Goal: Transaction & Acquisition: Purchase product/service

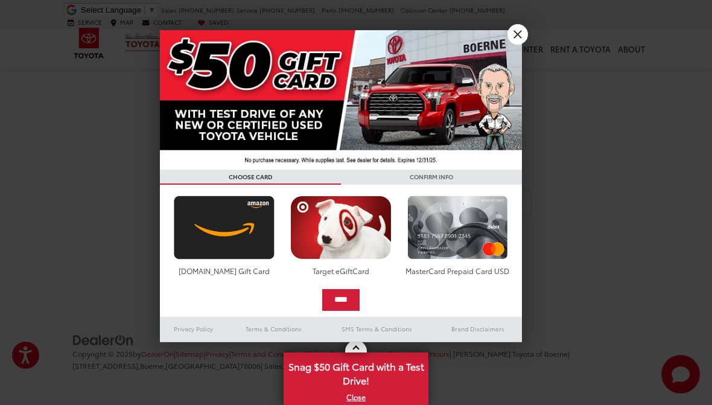
click at [511, 39] on link "X" at bounding box center [518, 34] width 21 height 21
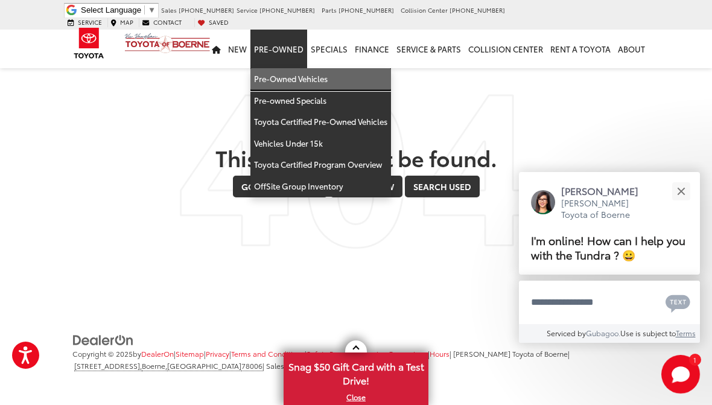
click at [296, 70] on link "Pre-Owned Vehicles" at bounding box center [320, 79] width 141 height 22
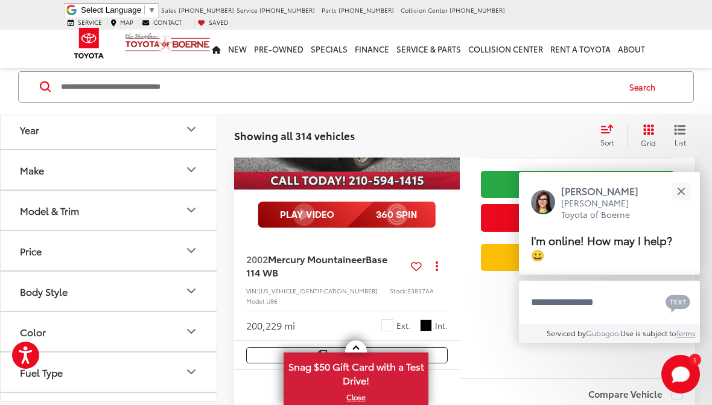
scroll to position [583, 0]
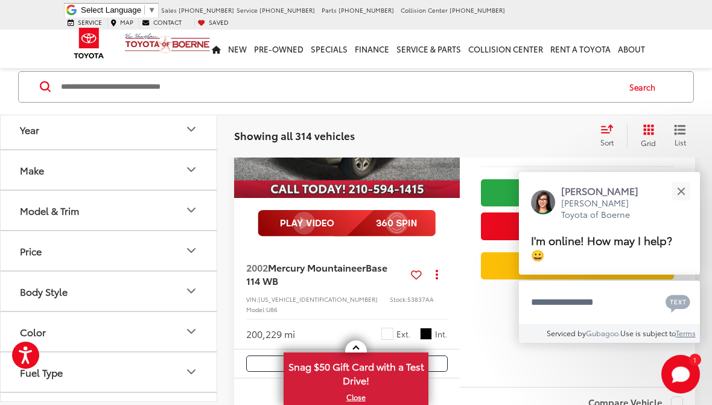
click at [477, 323] on div "$1,700 Today's Price: Check Availability Get Price Now Value Your Trade" at bounding box center [577, 207] width 235 height 358
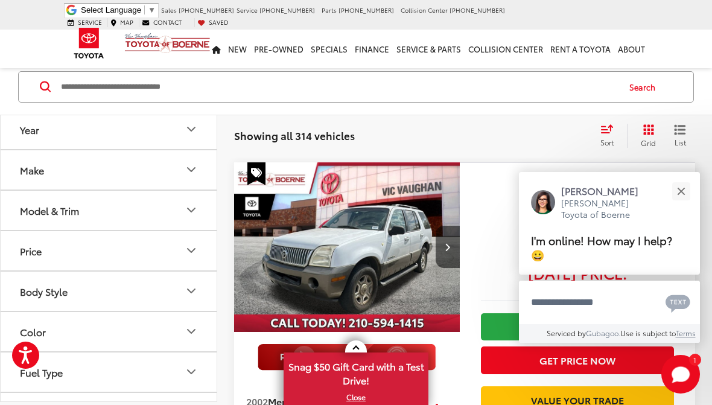
scroll to position [445, 0]
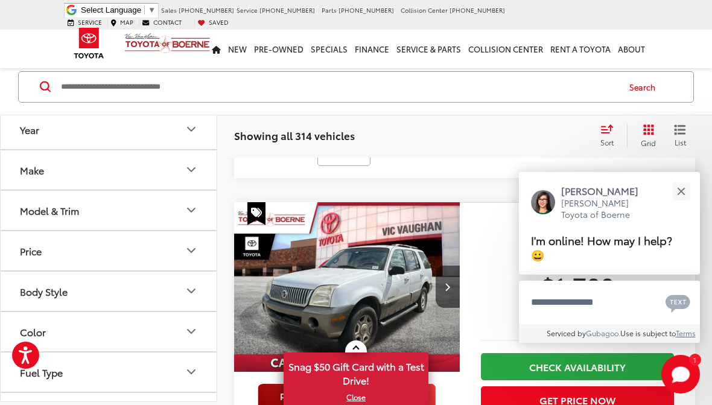
click at [689, 188] on button "Close" at bounding box center [681, 191] width 26 height 26
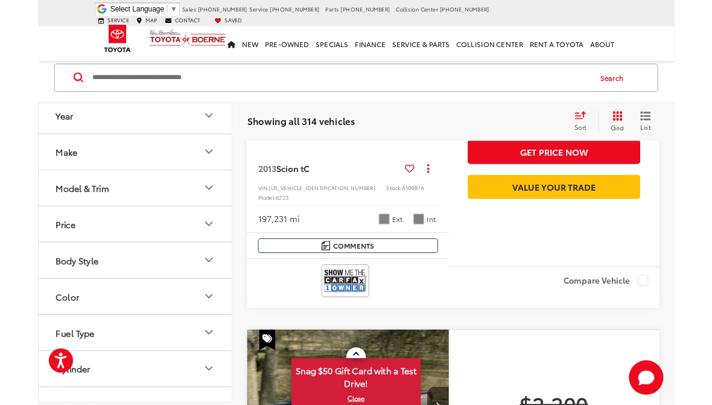
scroll to position [1153, 0]
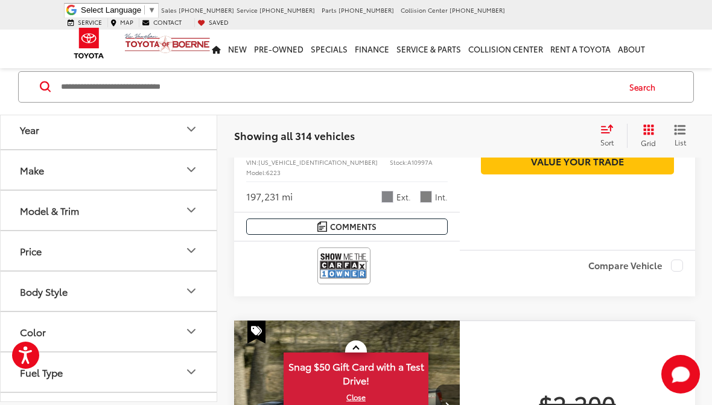
click at [346, 89] on input "Search by Make, Model, or Keyword" at bounding box center [339, 86] width 558 height 29
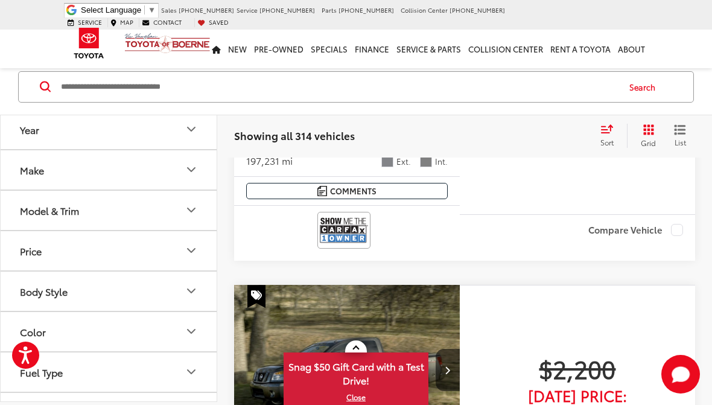
scroll to position [1152, 0]
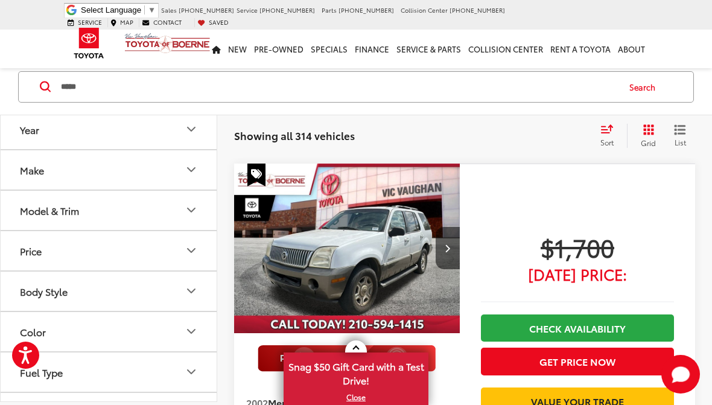
scroll to position [91, 0]
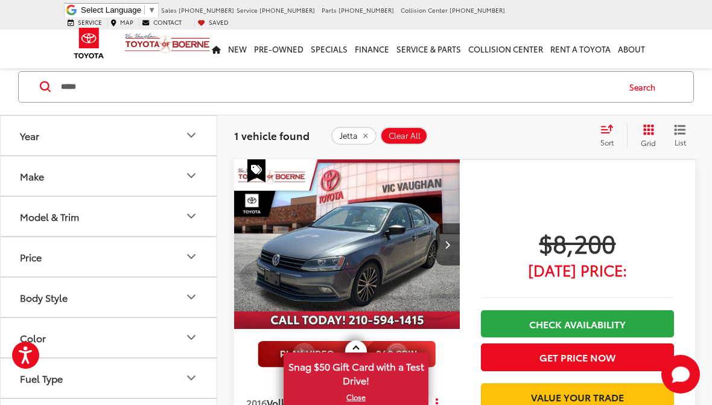
click at [677, 68] on div "***** ***** Search" at bounding box center [356, 87] width 712 height 56
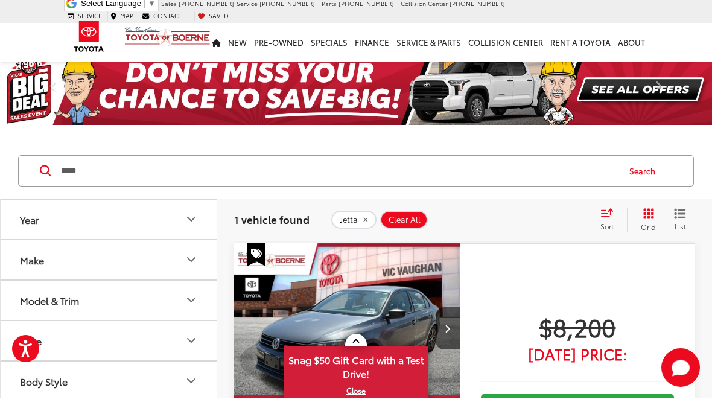
scroll to position [7, 0]
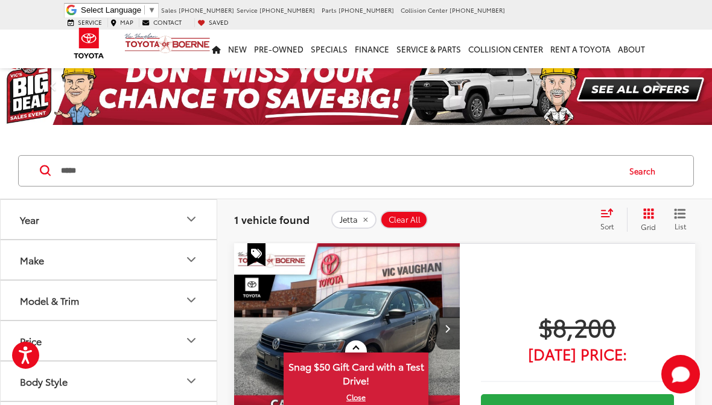
click at [102, 177] on input "*****" at bounding box center [339, 170] width 558 height 29
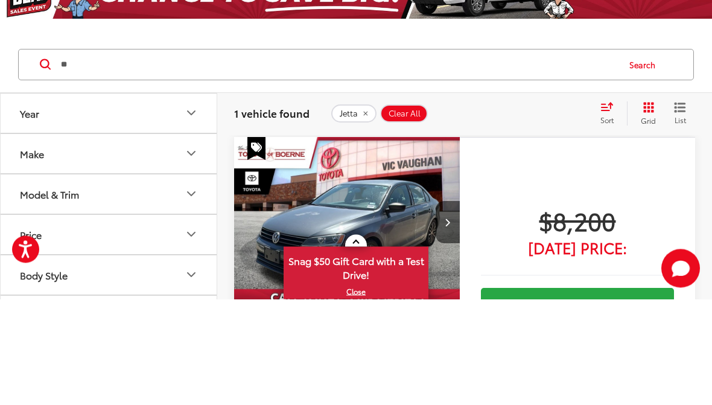
type input "*"
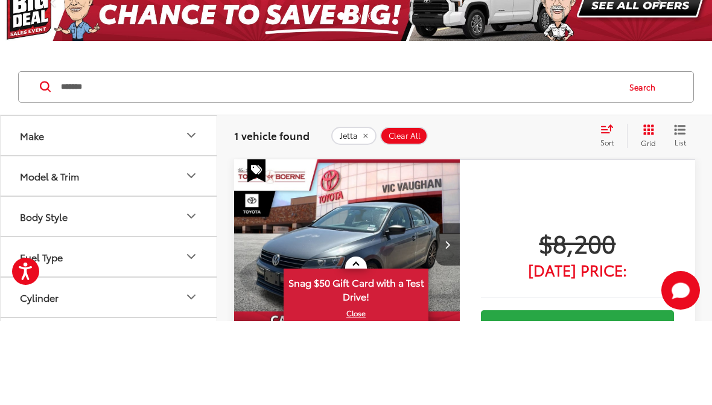
click at [644, 156] on button "Search" at bounding box center [645, 171] width 55 height 30
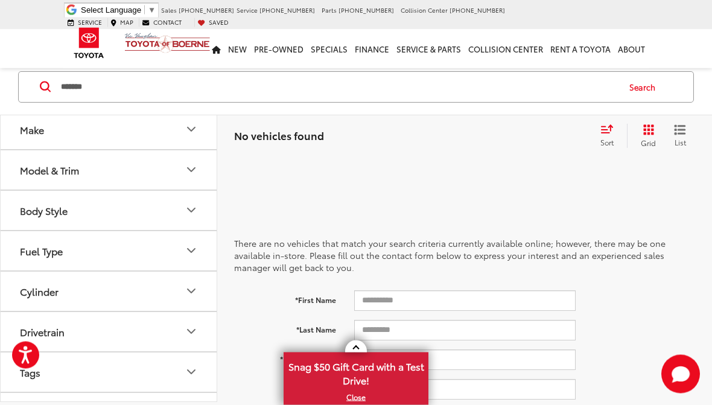
scroll to position [19, 0]
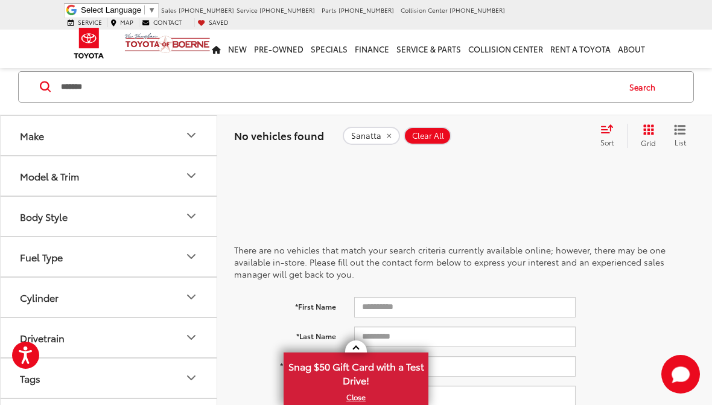
click at [299, 191] on div "There are no vehicles that match your search criteria currently available onlin…" at bounding box center [464, 371] width 461 height 377
click at [33, 14] on div "Vic Vaughan Toyota of Boerne Select Language ​ ▼ Sales 726-222-1164 Service 726…" at bounding box center [356, 15] width 712 height 30
click at [112, 80] on input "*******" at bounding box center [339, 86] width 558 height 29
click at [109, 87] on input "*******" at bounding box center [339, 86] width 558 height 29
type input "*"
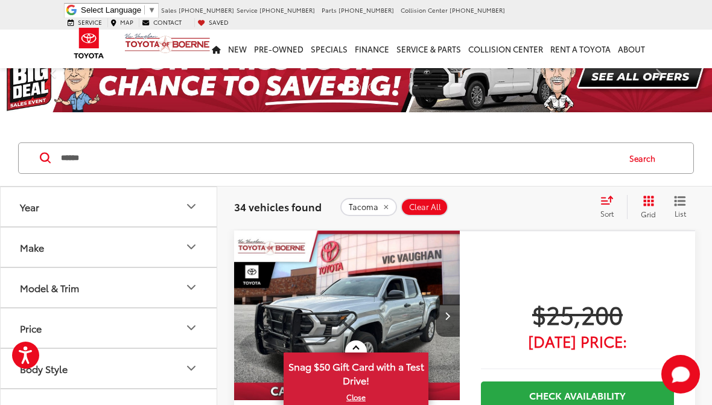
click at [34, 110] on link "Previous" at bounding box center [53, 76] width 107 height 71
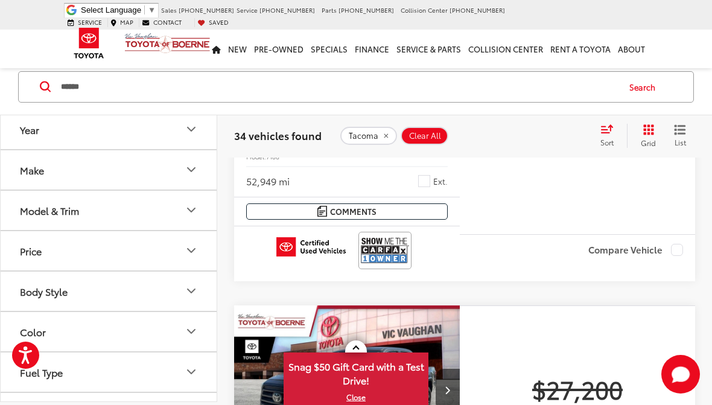
scroll to position [1955, 0]
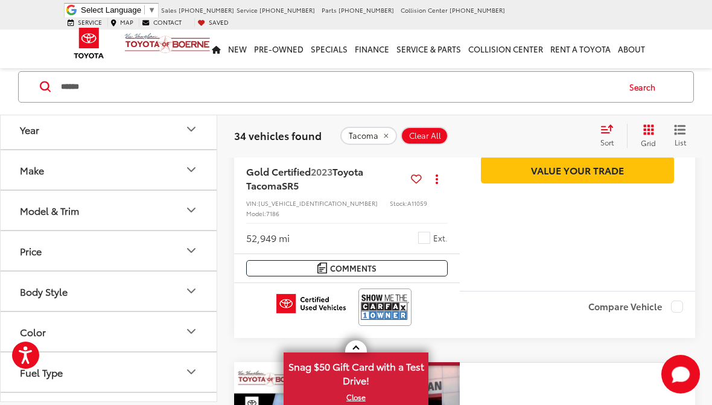
click at [108, 93] on input "******" at bounding box center [339, 86] width 558 height 29
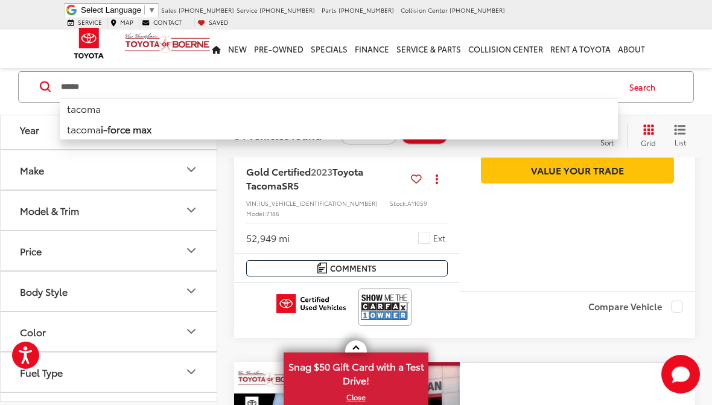
scroll to position [1955, 0]
type input "*"
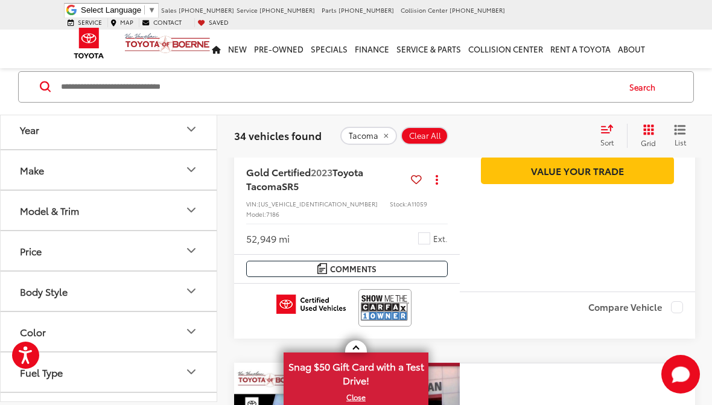
click at [643, 84] on button "Search" at bounding box center [645, 87] width 55 height 30
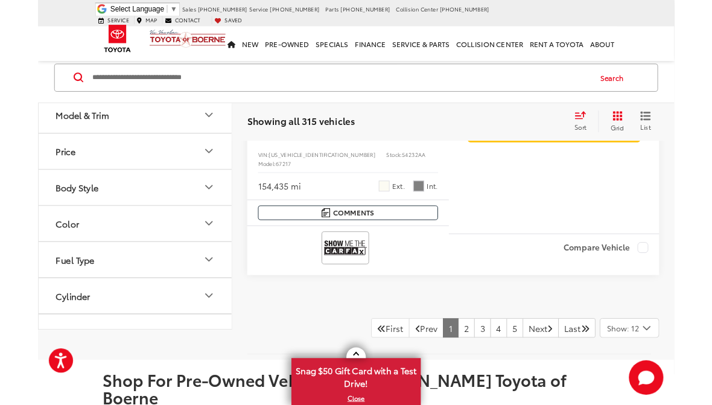
scroll to position [4948, 0]
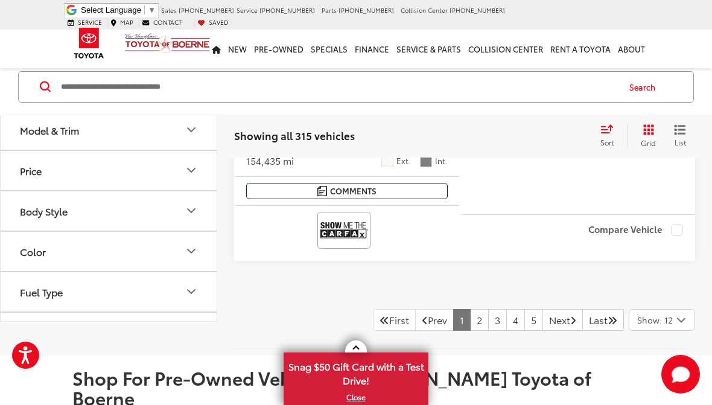
click at [470, 309] on link "2" at bounding box center [479, 320] width 19 height 22
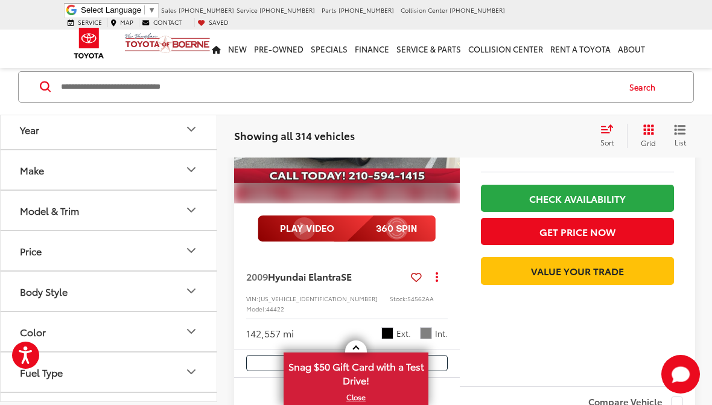
scroll to position [3608, 0]
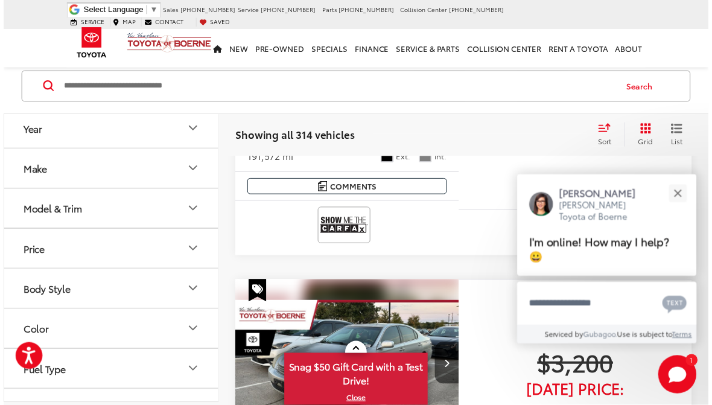
scroll to position [3277, 0]
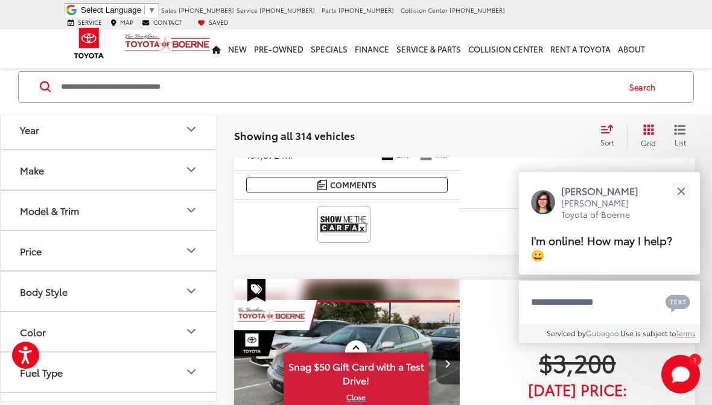
click at [433, 84] on input "Search by Make, Model, or Keyword" at bounding box center [339, 86] width 558 height 29
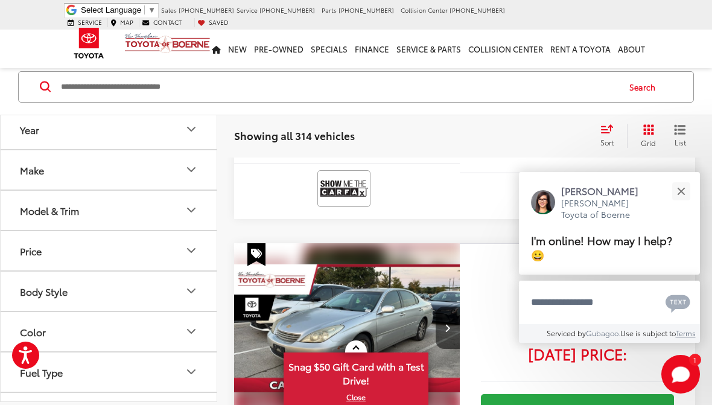
scroll to position [3276, 0]
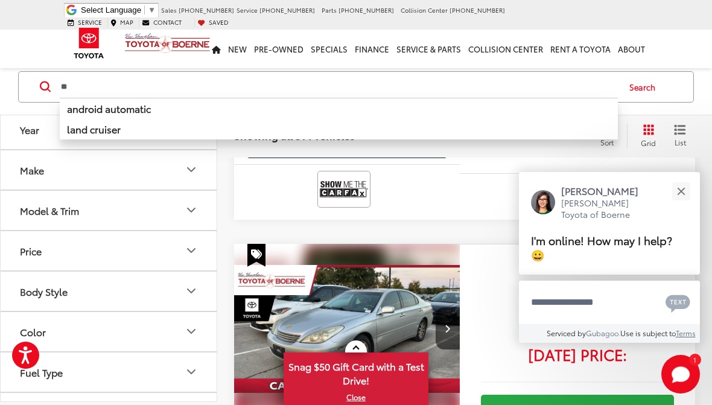
type input "*"
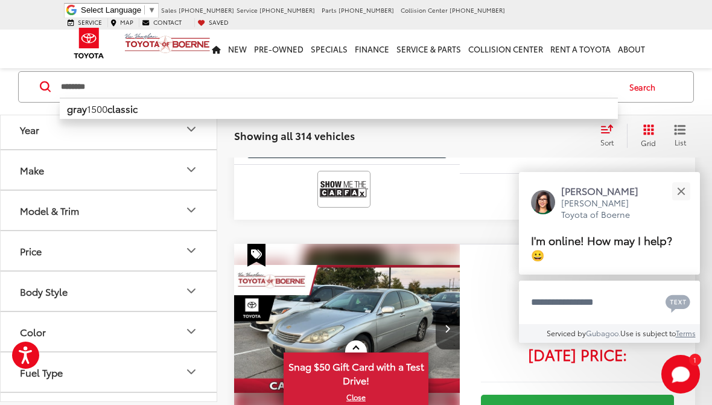
type input "********"
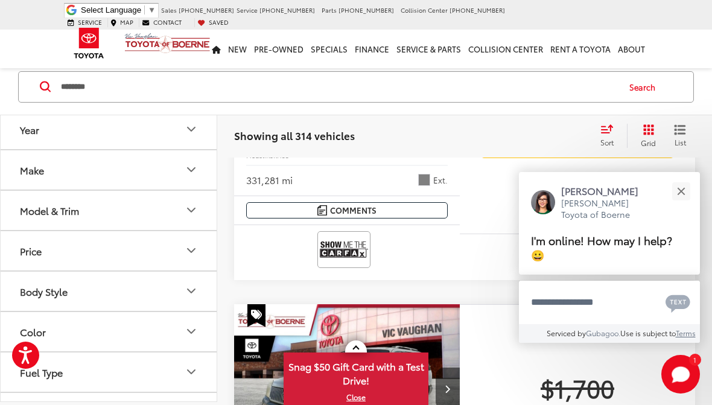
scroll to position [55, 0]
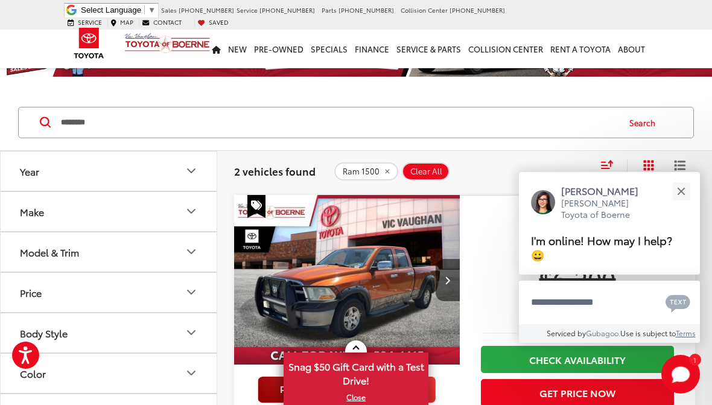
click at [686, 83] on p at bounding box center [356, 83] width 712 height 12
click at [683, 191] on button "Close" at bounding box center [681, 191] width 26 height 26
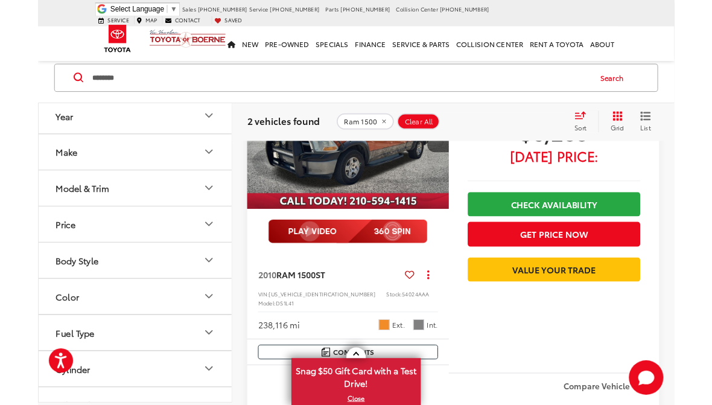
scroll to position [234, 0]
